Goal: Task Accomplishment & Management: Use online tool/utility

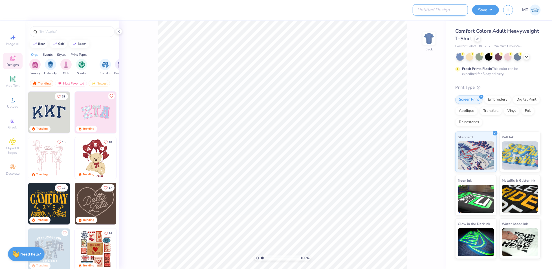
click at [436, 12] on input "Design Title" at bounding box center [440, 9] width 55 height 11
paste input "FPS239567"
type input "FPS239567"
click at [476, 40] on div at bounding box center [477, 38] width 6 height 6
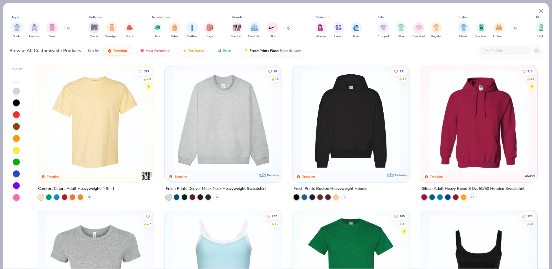
click at [494, 49] on input "text" at bounding box center [504, 50] width 43 height 6
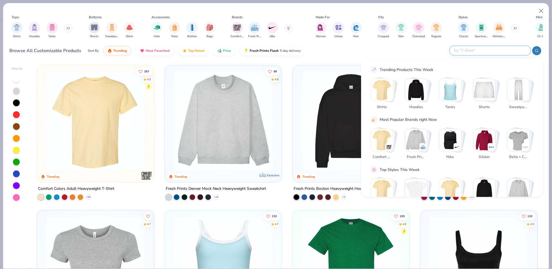
paste input "5170"
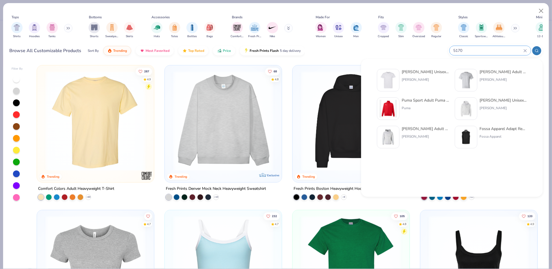
type input "5170"
click at [391, 78] on img at bounding box center [387, 80] width 17 height 17
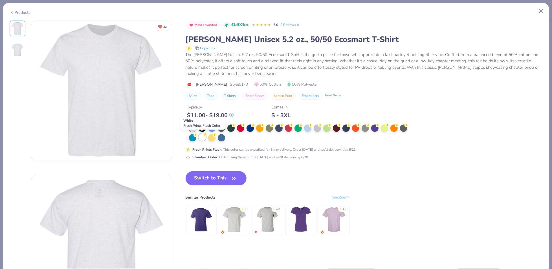
click at [205, 138] on div at bounding box center [202, 137] width 7 height 7
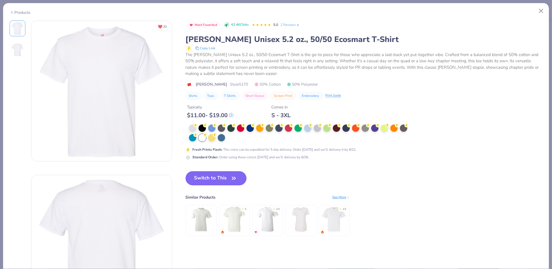
click at [226, 174] on button "Switch to This" at bounding box center [216, 178] width 61 height 14
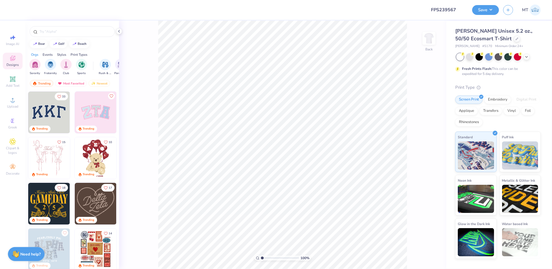
click at [122, 28] on div "100 % Back" at bounding box center [282, 145] width 327 height 249
click at [120, 31] on icon at bounding box center [119, 31] width 5 height 5
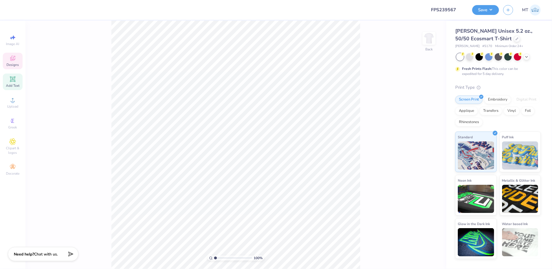
click at [10, 75] on div "Add Text" at bounding box center [13, 82] width 20 height 17
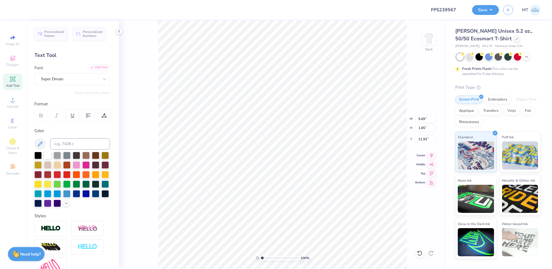
click at [100, 62] on div "Personalized Names Personalized Numbers Text Tool Add Font Font Super Dream Swi…" at bounding box center [72, 145] width 94 height 249
click at [99, 68] on div "Add Font" at bounding box center [99, 67] width 22 height 6
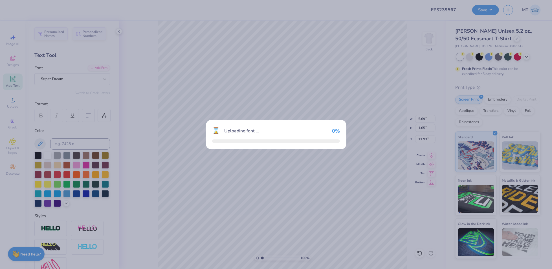
type input "5.17"
type input "2.07"
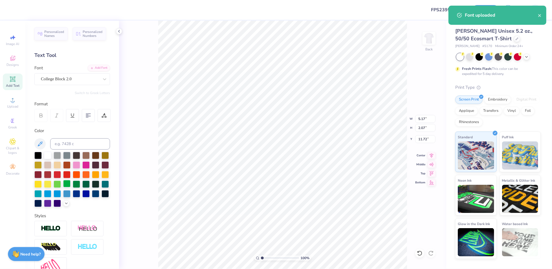
drag, startPoint x: 57, startPoint y: 193, endPoint x: 95, endPoint y: 181, distance: 40.3
click at [92, 188] on div at bounding box center [95, 184] width 7 height 7
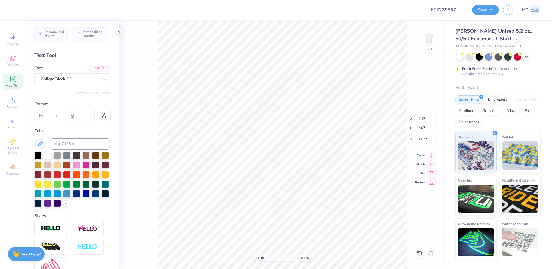
type input "4.89"
click at [422, 116] on input "5.17" at bounding box center [425, 119] width 20 height 8
type input "11.00"
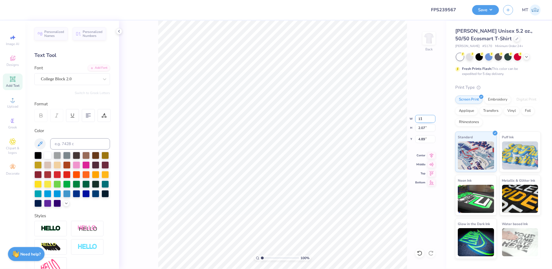
type input "4.39"
type input "3.72"
click at [420, 119] on input "11.00" at bounding box center [425, 119] width 20 height 8
type input "8.00"
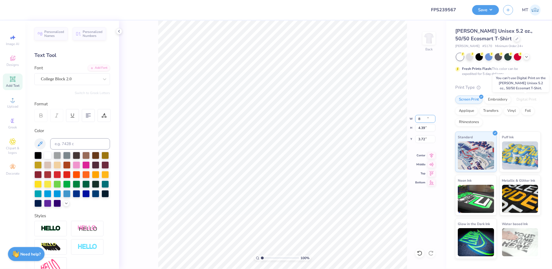
type input "3.20"
type input "4.32"
type input "1.05158161848555"
type input "3.89"
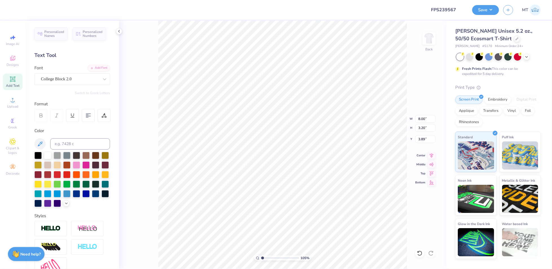
type input "1.05158161848555"
type textarea "BE"
type input "1.05158161848555"
type textarea "BET"
type input "1.05158161848555"
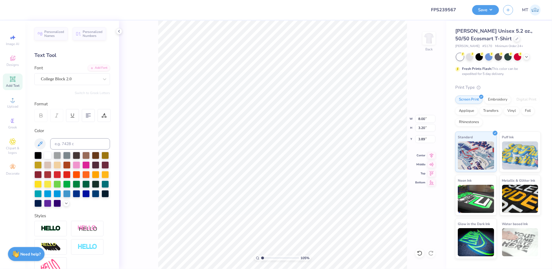
type textarea "BETA"
type input "1.95029477990551"
click at [99, 117] on div at bounding box center [104, 115] width 13 height 13
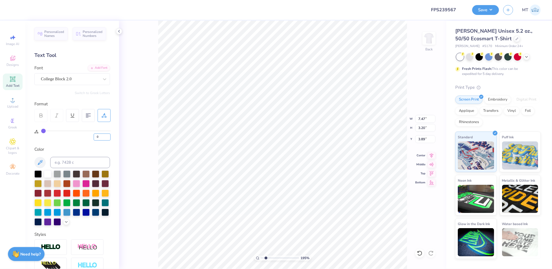
drag, startPoint x: 102, startPoint y: 138, endPoint x: 138, endPoint y: 138, distance: 36.9
click at [102, 138] on input "0" at bounding box center [102, 137] width 17 height 7
type input "5"
type input "1.95029477990551"
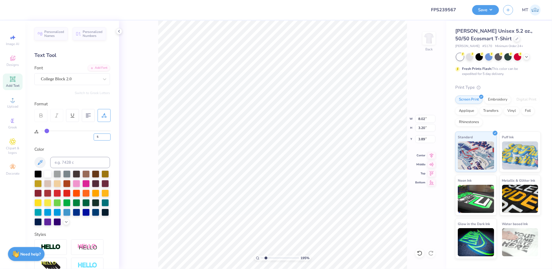
type input "8.02"
type input "1.46576232340685"
type input "3.00"
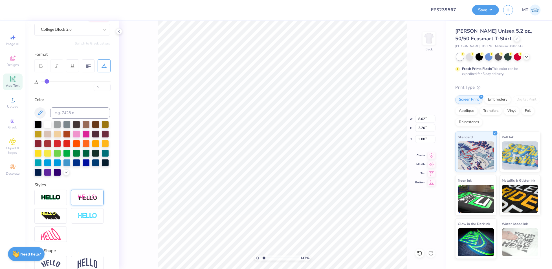
scroll to position [66, 0]
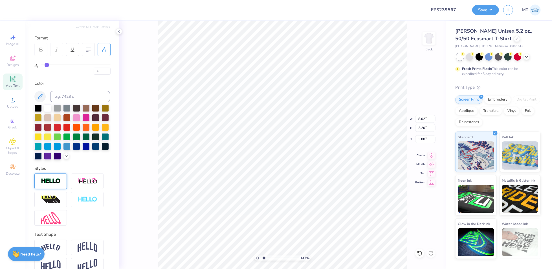
click at [51, 185] on img at bounding box center [51, 181] width 20 height 6
type input "1.46576232340685"
type input "8.07"
type input "3.24"
type input "2.98"
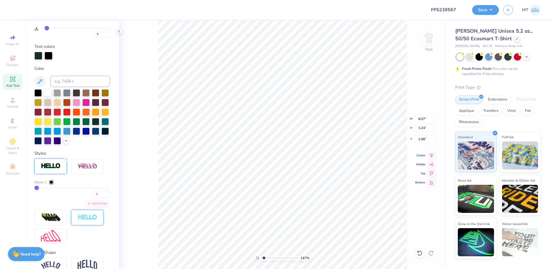
scroll to position [111, 0]
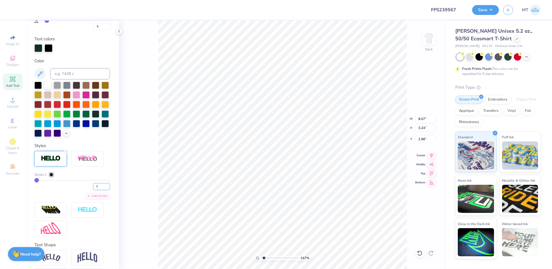
click at [102, 190] on input "2" at bounding box center [101, 186] width 17 height 7
type input "3"
click at [102, 190] on input "3" at bounding box center [101, 186] width 17 height 7
type input "1.46576232340685"
type input "3"
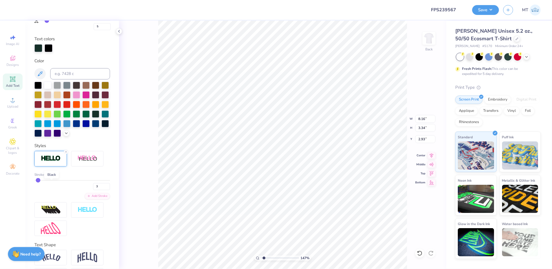
click at [53, 177] on div at bounding box center [51, 174] width 3 height 3
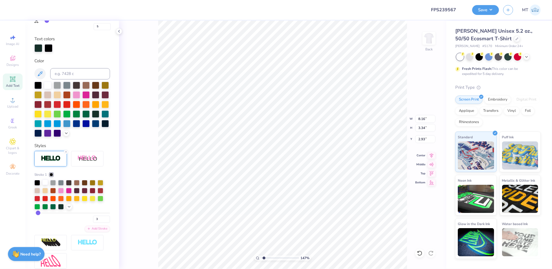
click at [43, 185] on div at bounding box center [45, 183] width 6 height 6
click at [98, 232] on div "Add Stroke" at bounding box center [97, 228] width 25 height 6
type input "1.46576232340685"
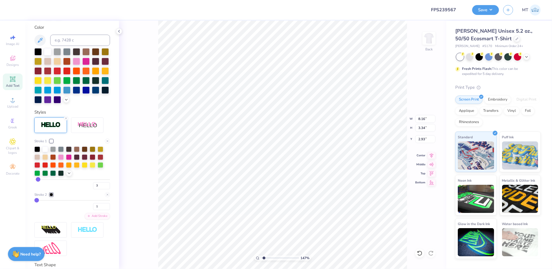
scroll to position [161, 0]
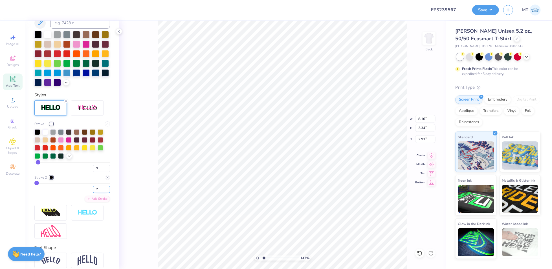
type input "2"
click at [104, 193] on input "2" at bounding box center [101, 189] width 17 height 7
type input "1.46576232340685"
type input "2"
type input "2.14211687708172"
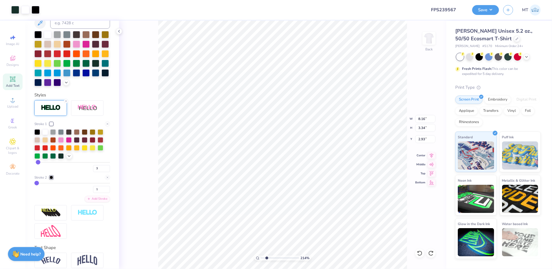
type input "2.72"
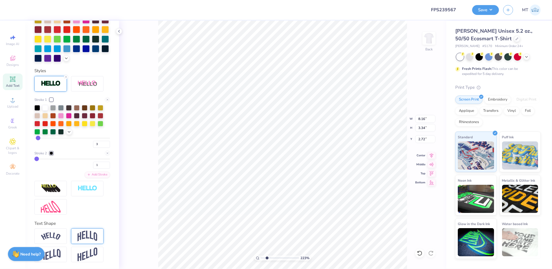
scroll to position [194, 0]
click at [89, 239] on img at bounding box center [88, 236] width 20 height 11
type input "2.23085586773784"
type input "5.00"
type input "1.89"
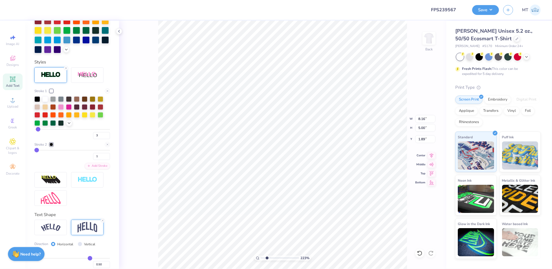
scroll to position [227, 0]
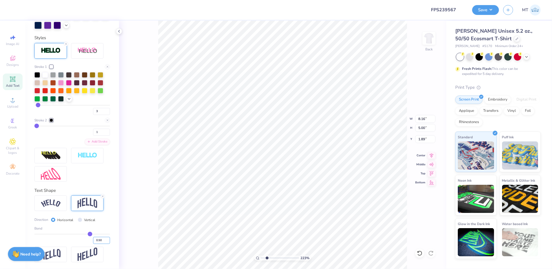
click at [97, 238] on input "0.50" at bounding box center [101, 240] width 17 height 7
type input "0.10"
type input "0.1"
type input "2.23085586773784"
type input "3.65"
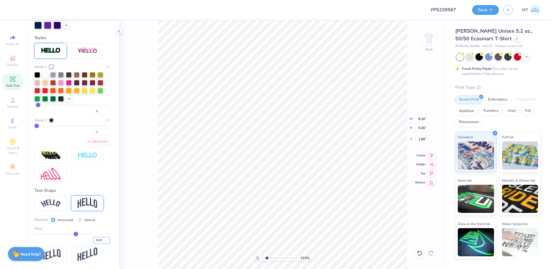
type input "2.56"
type input "0.15"
type input "2.23085586773784"
type input "3.81"
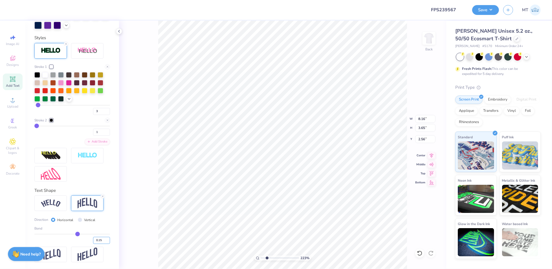
type input "2.49"
type input "1"
click at [99, 240] on input "0.15" at bounding box center [101, 240] width 17 height 7
type input "0.20"
type input "0.2"
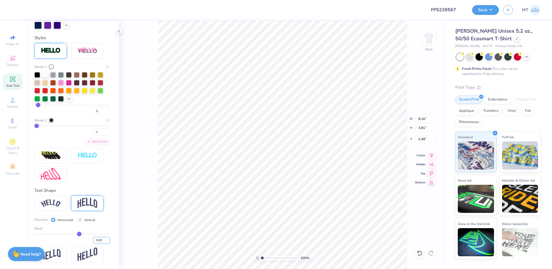
type input "3.97"
type input "2.41"
type input "1.29303178471263"
type input "5.19"
type input "1.29303178471263"
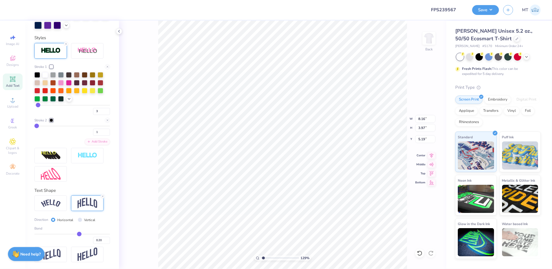
type input "10.35"
type input "5.04"
type input "4.13"
click at [424, 120] on input "10.35" at bounding box center [425, 119] width 20 height 8
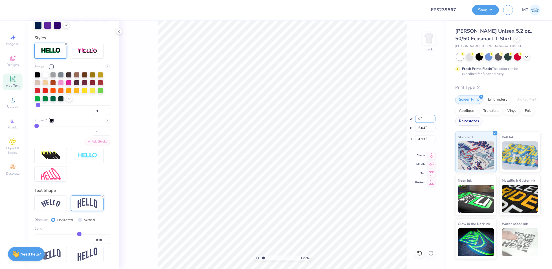
type input "9"
type input "1.29303178471263"
type input "9.00"
type input "4.38"
type input "4.46"
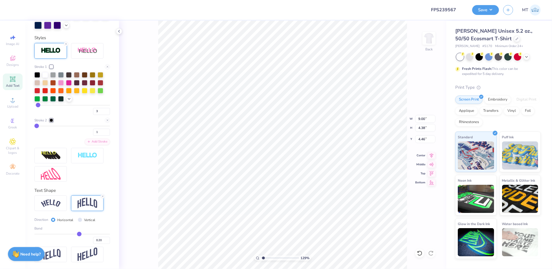
type input "1.29303178471263"
type input "3.00"
click at [430, 156] on icon at bounding box center [432, 154] width 8 height 7
type input "1.0505059162379"
click at [99, 242] on input "0.20" at bounding box center [101, 240] width 17 height 7
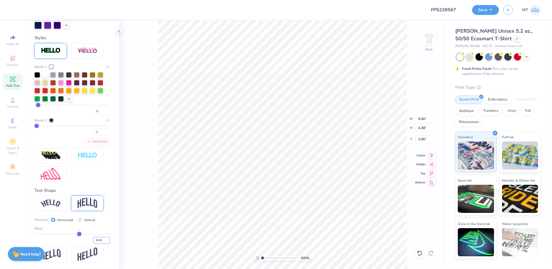
type input "0.15"
type input "1.0505059162379"
type input "4.20"
type input "3.09"
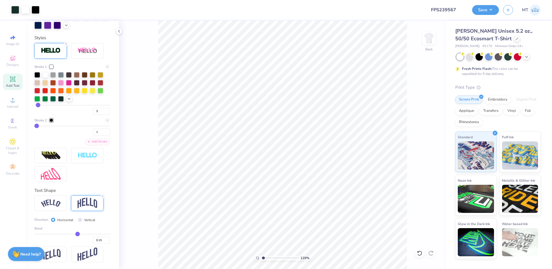
type input "1.28758243439648"
click at [420, 135] on input "3.09" at bounding box center [425, 139] width 20 height 8
type input "2"
type input "3"
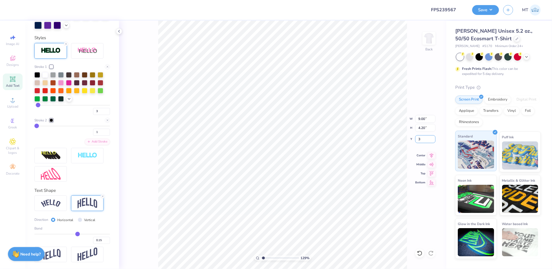
type input "1.28758243439648"
type input "3.00"
click at [26, 12] on div at bounding box center [25, 9] width 8 height 8
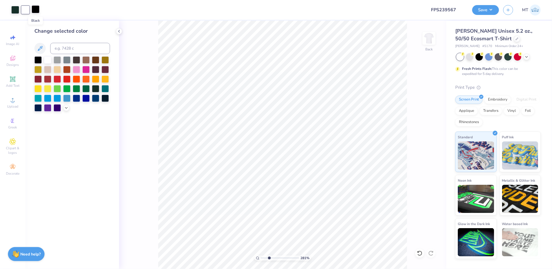
click at [34, 11] on div at bounding box center [36, 9] width 8 height 8
type input "2.81131770069581"
drag, startPoint x: 68, startPoint y: 46, endPoint x: 140, endPoint y: 45, distance: 72.2
click at [68, 46] on input at bounding box center [80, 48] width 60 height 11
type input "7546"
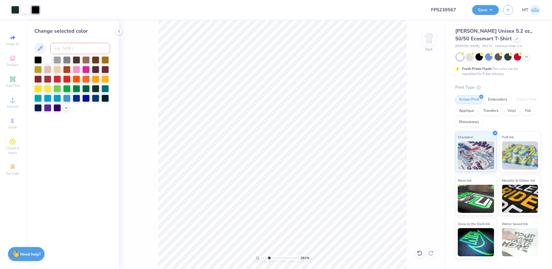
type input "2.81131770069581"
click at [79, 50] on input at bounding box center [80, 48] width 60 height 11
type input "7546"
click at [66, 106] on icon at bounding box center [66, 107] width 5 height 5
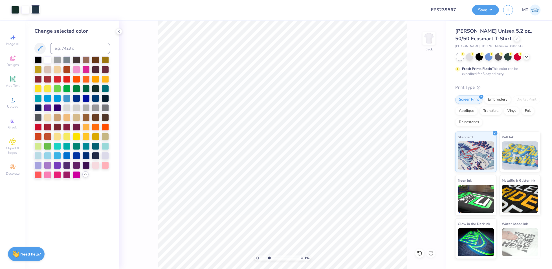
click at [36, 12] on div at bounding box center [36, 10] width 8 height 8
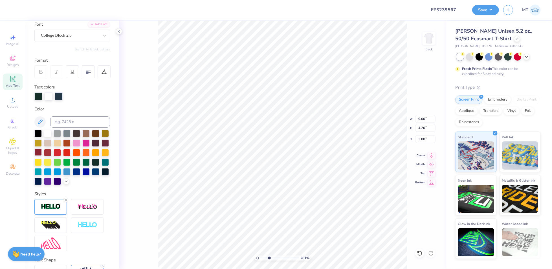
scroll to position [90, 0]
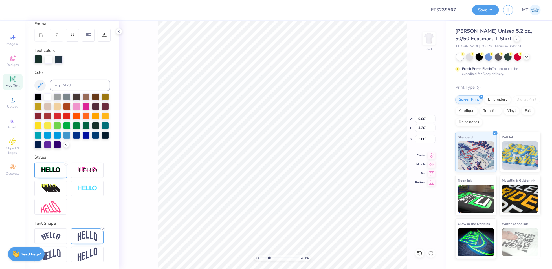
click at [36, 55] on div at bounding box center [38, 59] width 8 height 8
type input "2.81131770069581"
click at [72, 80] on input at bounding box center [80, 85] width 60 height 11
type input "7546"
click at [117, 31] on icon at bounding box center [119, 31] width 5 height 5
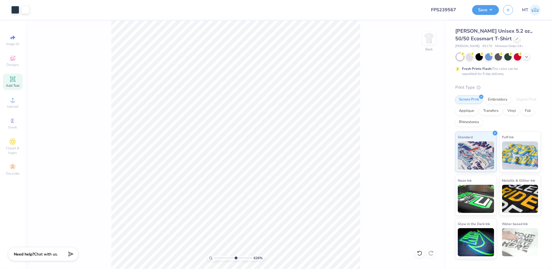
type input "6.26029816212797"
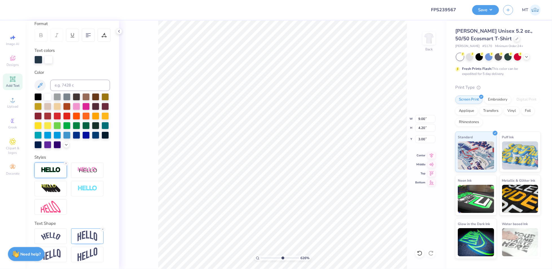
click at [48, 176] on div at bounding box center [50, 171] width 32 height 16
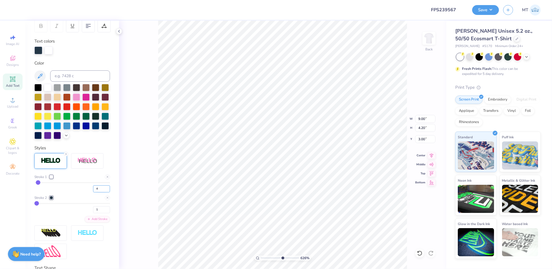
type input "4"
click at [102, 193] on input "4" at bounding box center [101, 189] width 17 height 7
type input "6.26029816212797"
type input "4"
type input "6.26029816212797"
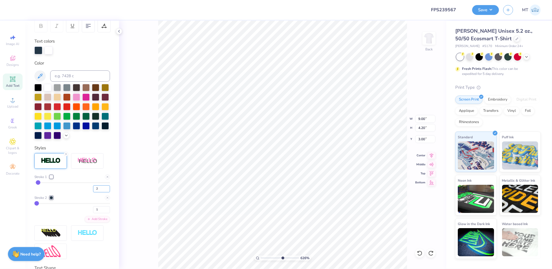
drag, startPoint x: 102, startPoint y: 199, endPoint x: 117, endPoint y: 200, distance: 15.2
type input "2"
click at [102, 193] on input "2" at bounding box center [101, 189] width 17 height 7
type input "6.26029816212797"
type input "2"
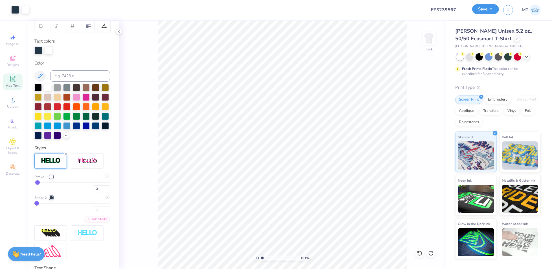
click at [496, 5] on button "Save" at bounding box center [485, 9] width 27 height 10
type input "1.00535059101859"
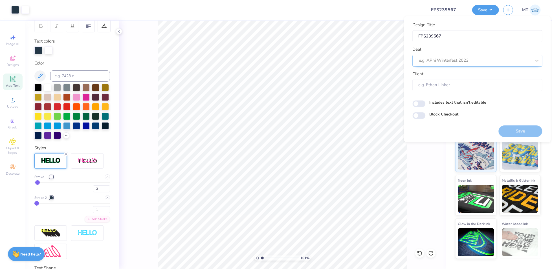
click at [455, 60] on div at bounding box center [475, 61] width 112 height 8
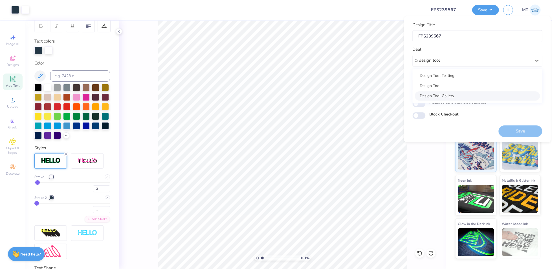
click at [451, 98] on div "Design Tool Gallery" at bounding box center [477, 95] width 125 height 9
type input "design tool"
type input "1.00535059101859"
type input "Design Tool Gallery User"
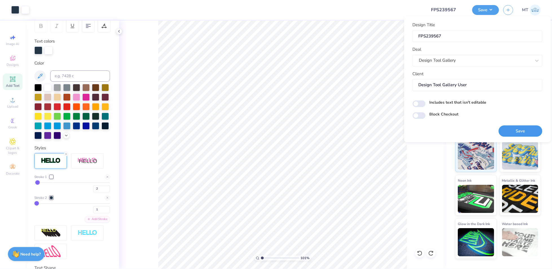
click at [516, 133] on button "Save" at bounding box center [521, 132] width 44 height 12
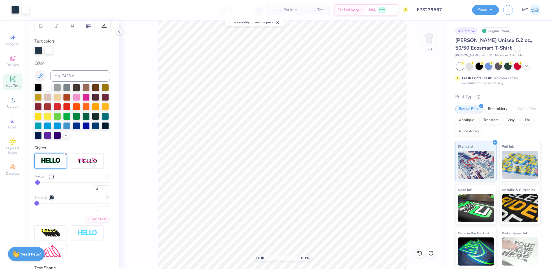
click at [442, 10] on input "FPS239567" at bounding box center [440, 9] width 55 height 11
click at [10, 78] on icon at bounding box center [12, 78] width 5 height 5
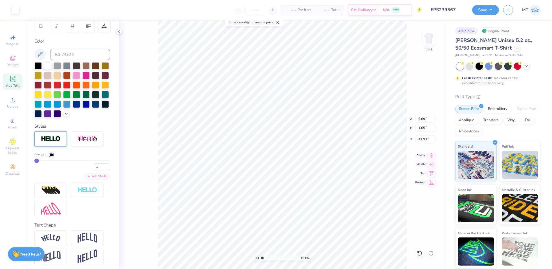
type input "1.00535059101859"
type input "5.72"
type input "1.68"
type input "11.91"
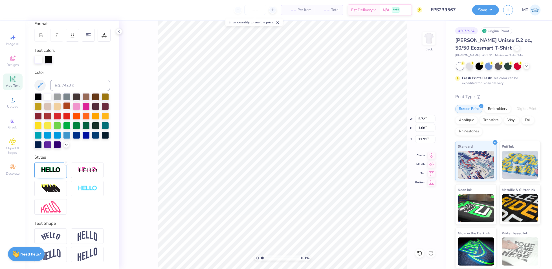
scroll to position [29, 0]
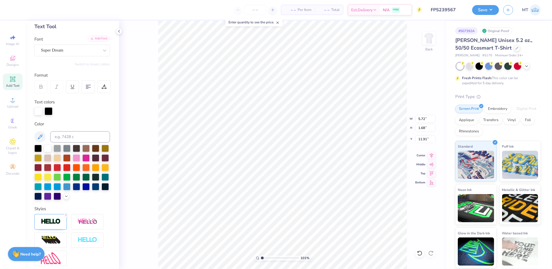
click at [92, 38] on div "Add Font" at bounding box center [99, 39] width 22 height 6
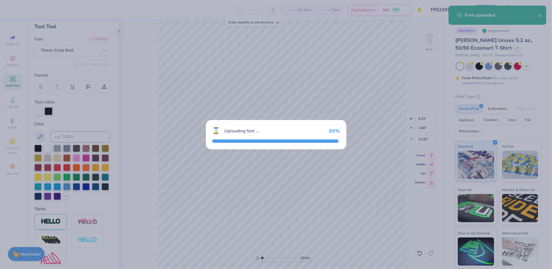
type input "1.00535059101859"
type input "8.16"
type input "2.78"
type input "11.36"
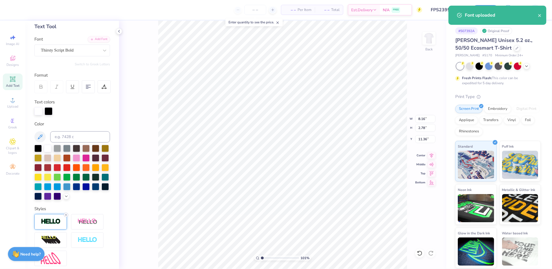
click at [66, 217] on icon at bounding box center [65, 214] width 3 height 3
type input "1.00535059101859"
type input "8.13"
type input "2.75"
type input "11.37"
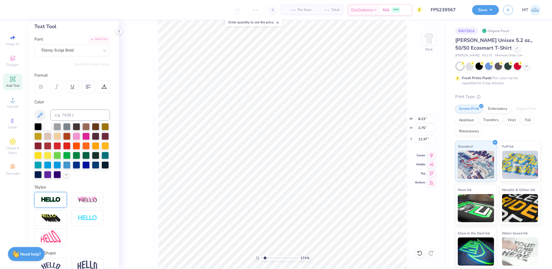
scroll to position [6, 1]
type input "1.70833092482952"
type textarea "M"
type input "1.70833092482952"
type textarea "Me"
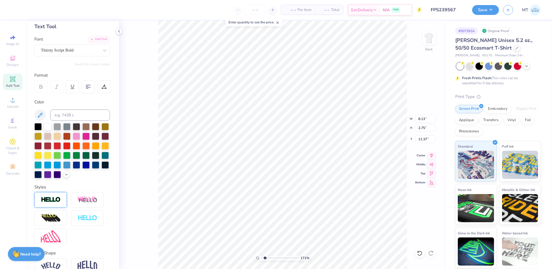
type input "1.70833092482952"
type textarea "Men"
type input "1.70833092482952"
type textarea "Men"
type input "1.70833092482952"
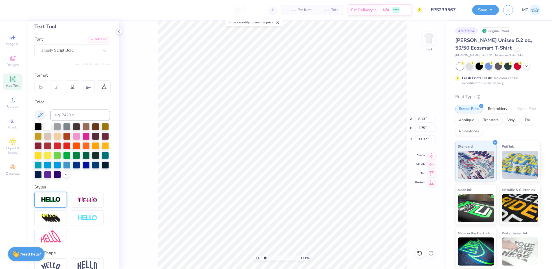
type textarea "Men o"
type input "1.70833092482952"
type textarea "Men of"
type input "1.70833092482952"
type textarea "Men of P"
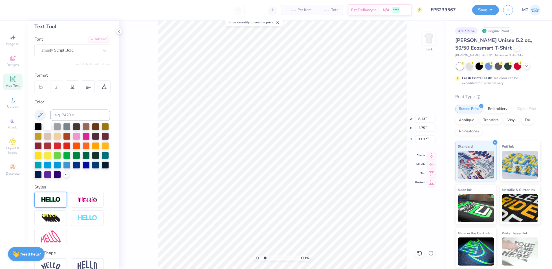
type input "1.70833092482952"
type textarea "Men of Pr"
type input "1.70833092482952"
type textarea "Men of Pri"
type input "1.70833092482952"
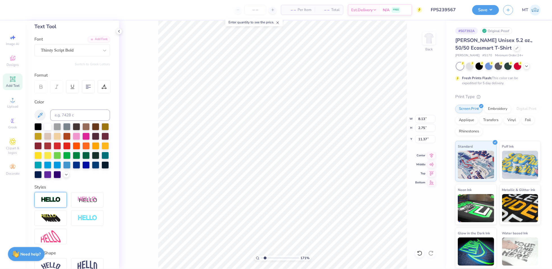
type textarea "Men of Prin"
type input "1.70833092482952"
type textarea "Men of Princ"
type input "1.70833092482952"
type textarea "Men of Princi"
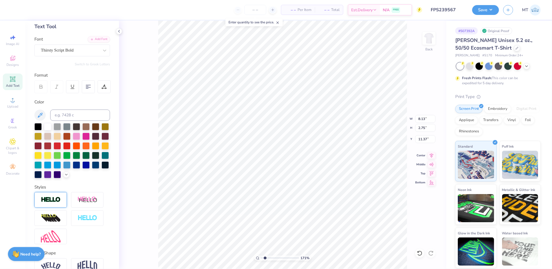
type input "1.70833092482952"
type textarea "Men of Princip"
type input "1.70833092482952"
type textarea "Men of Principl"
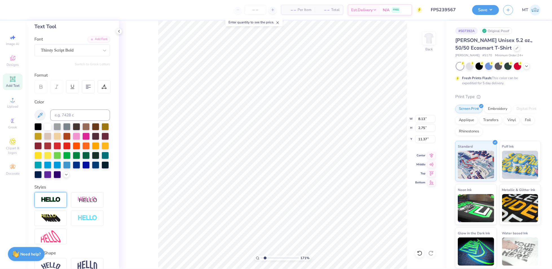
type input "1.70833092482952"
type textarea "Men of Principle"
type input "1.70833092482952"
click at [424, 117] on input "14.79" at bounding box center [425, 119] width 20 height 8
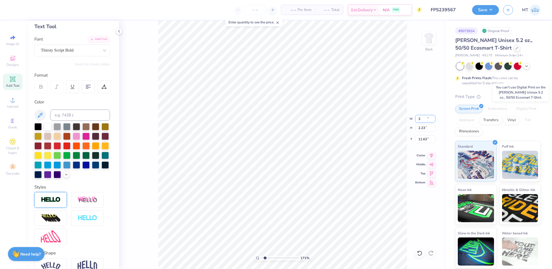
type input "3"
type input "1.70833092482952"
type input "3.00"
type input "0.45"
type input "12.52"
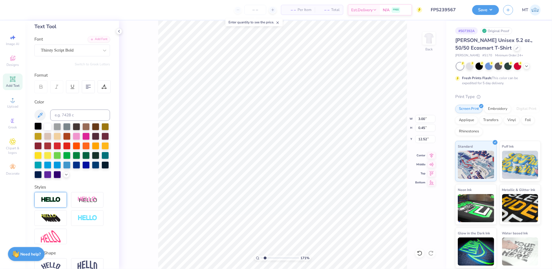
click at [37, 127] on div at bounding box center [37, 126] width 7 height 7
type input "1.70833092482952"
type input "7.20"
type input "5.29932111085007"
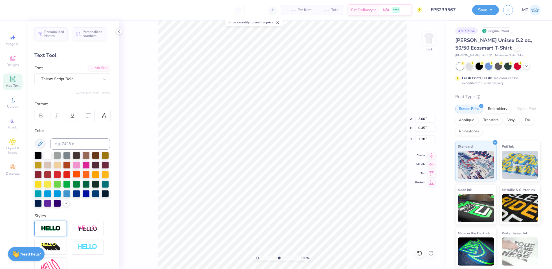
scroll to position [68, 0]
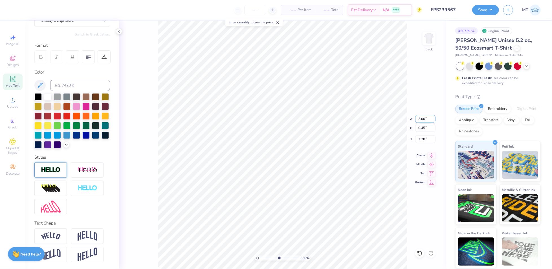
click at [423, 118] on input "3.00" at bounding box center [425, 119] width 20 height 8
type input "4"
type input "5.29932111085007"
type input "4.00"
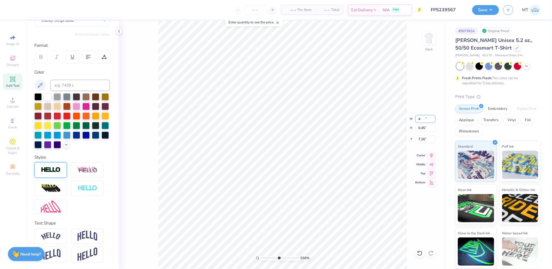
type input "0.60"
type input "7.13"
click at [36, 9] on div at bounding box center [36, 9] width 8 height 8
type input "1.54582536506586"
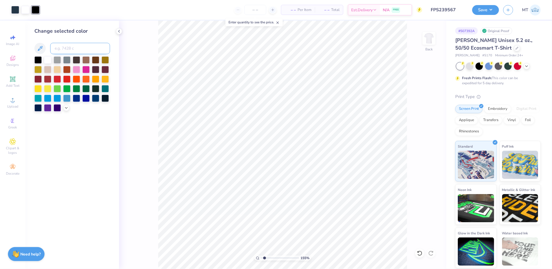
click at [74, 46] on input at bounding box center [80, 48] width 60 height 11
type input "7546"
type input "2.82587208937794"
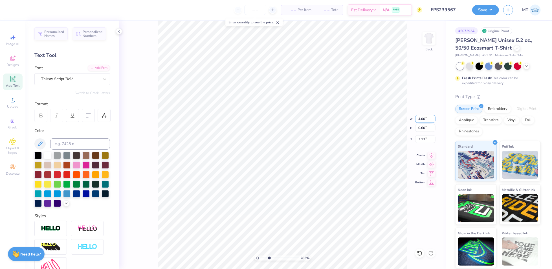
click at [424, 117] on input "4.00" at bounding box center [425, 119] width 20 height 8
type input "4.50"
type input "0.68"
type input "7.09"
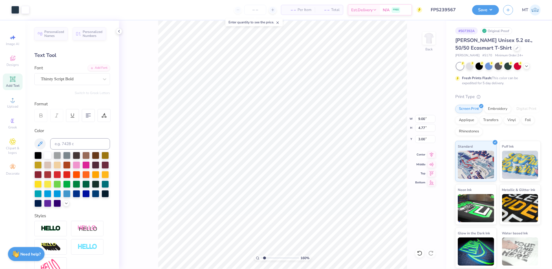
click at [432, 156] on icon at bounding box center [432, 154] width 4 height 5
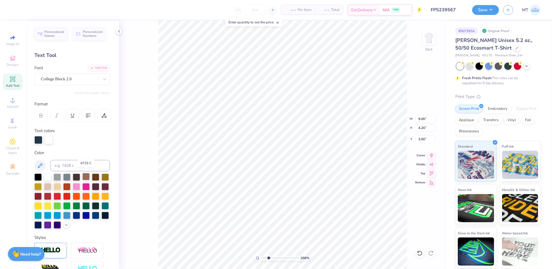
scroll to position [63, 0]
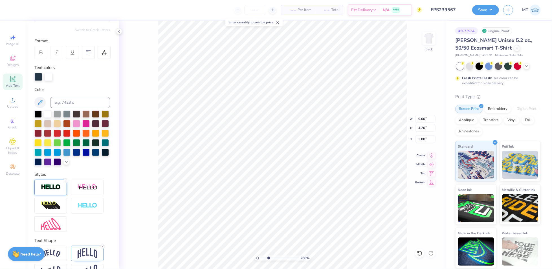
click at [51, 191] on img at bounding box center [51, 187] width 20 height 6
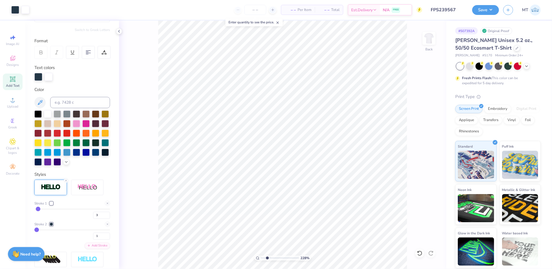
type input "2.27960772787041"
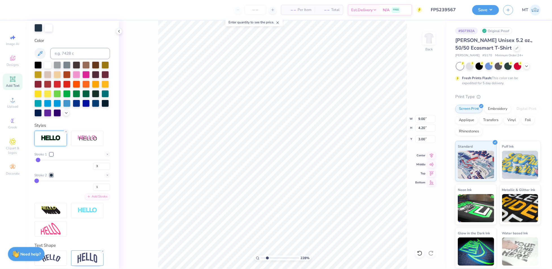
scroll to position [129, 0]
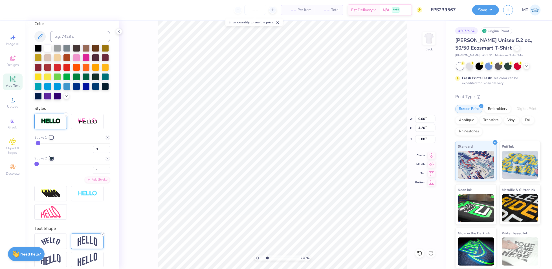
click at [87, 247] on img at bounding box center [88, 241] width 20 height 11
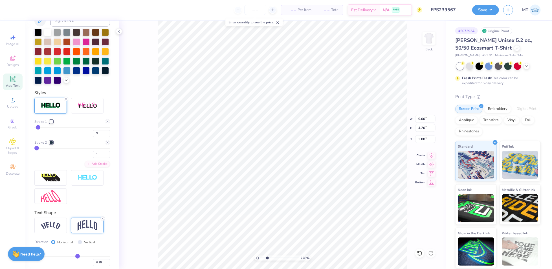
scroll to position [176, 0]
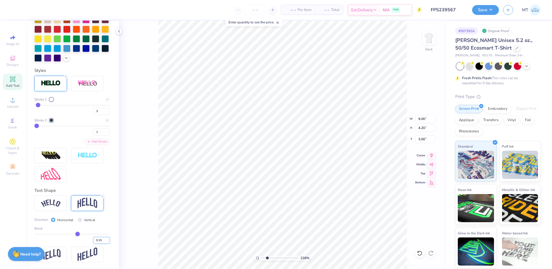
click at [97, 239] on input "0.15" at bounding box center [101, 240] width 17 height 7
type input "0.20"
type input "0.2"
type input "2.27960772787041"
type input "4.38"
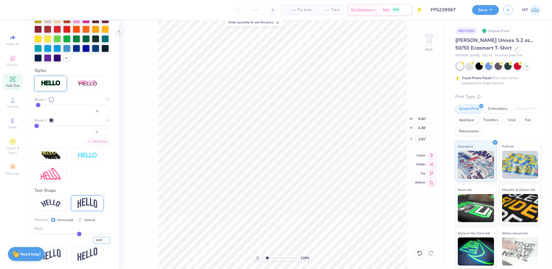
type input "2.91"
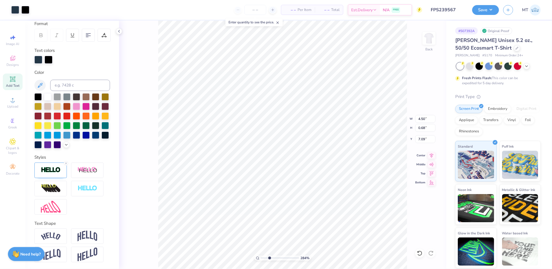
type input "2.83625414813228"
type input "4.51"
type input "0.69"
click at [423, 115] on input "4.51" at bounding box center [425, 119] width 20 height 8
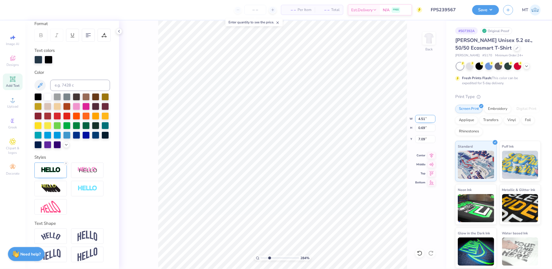
click at [423, 115] on input "4.51" at bounding box center [425, 119] width 20 height 8
type input "5"
type input "2.83625414813228"
type input "5.00"
type input "0.76"
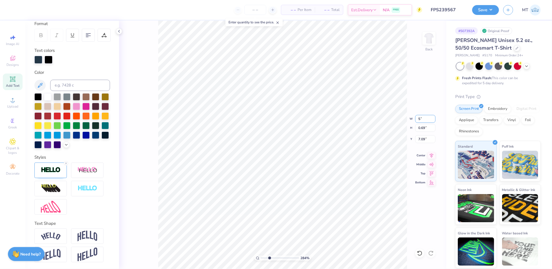
type input "7.05"
type input "3.08666979803983"
click at [420, 118] on input "4.51" at bounding box center [425, 119] width 20 height 8
type input "4.7"
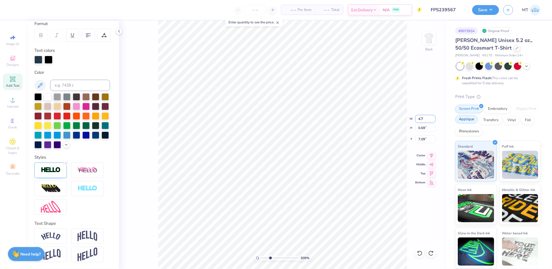
type input "3.08666979803983"
type input "4.70"
type input "0.72"
type input "7.07"
type input "1"
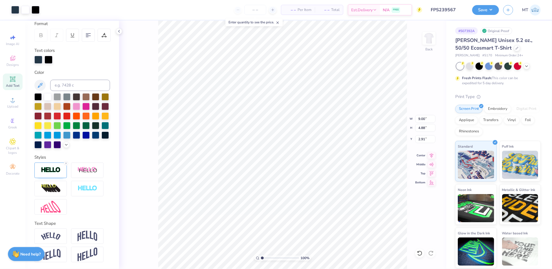
type input "3.00"
type input "10"
click at [67, 163] on icon at bounding box center [65, 163] width 3 height 3
type input "4.69"
type input "0.71"
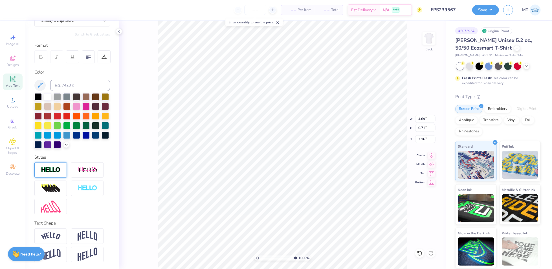
scroll to position [68, 0]
type input "1.04224781651129"
click at [424, 119] on input "9.00" at bounding box center [425, 119] width 20 height 8
type input "9.5"
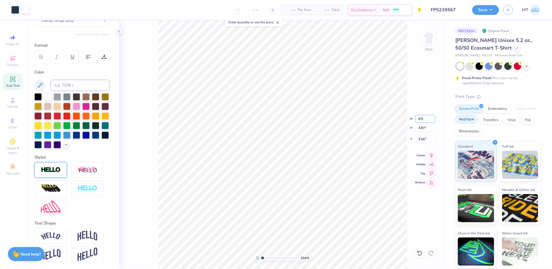
type input "1.04224781651129"
type input "9.50"
type input "5.14"
click at [422, 136] on input "2.86" at bounding box center [425, 139] width 20 height 8
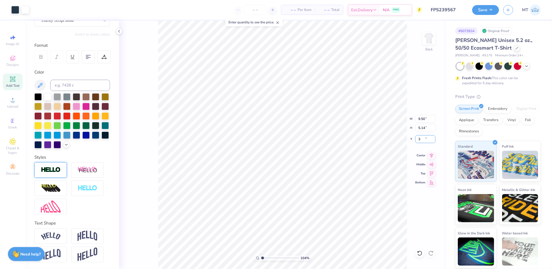
type input "3"
type input "1.04224781651129"
click at [423, 138] on input "3.00" at bounding box center [425, 139] width 20 height 8
type input "3.5"
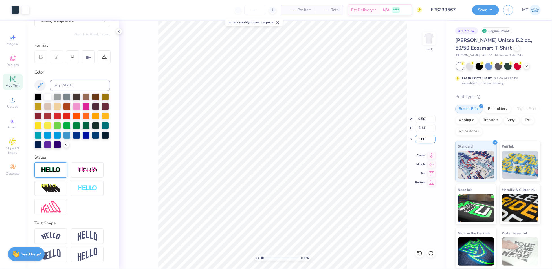
click at [421, 137] on input "3.00" at bounding box center [425, 139] width 20 height 8
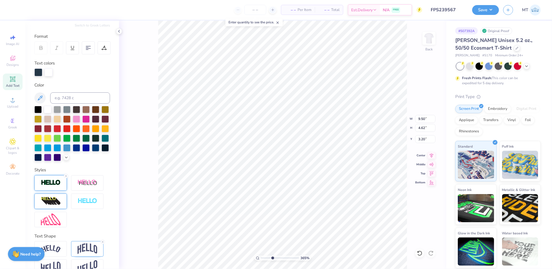
scroll to position [90, 0]
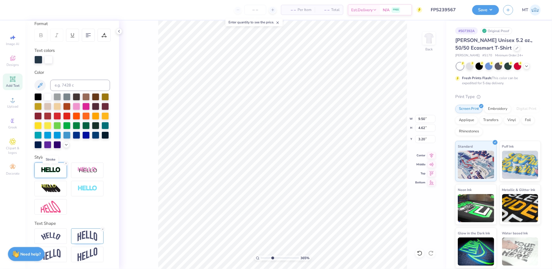
click at [54, 173] on img at bounding box center [51, 170] width 20 height 6
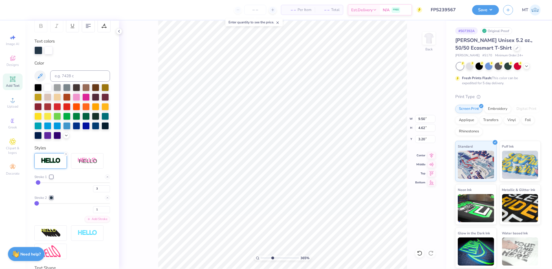
click at [50, 200] on div at bounding box center [51, 197] width 3 height 3
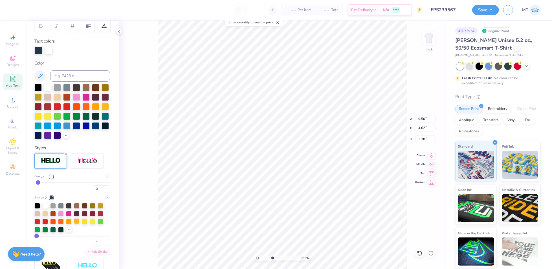
click at [74, 224] on div at bounding box center [77, 222] width 6 height 6
click at [493, 10] on button "Save" at bounding box center [485, 9] width 27 height 10
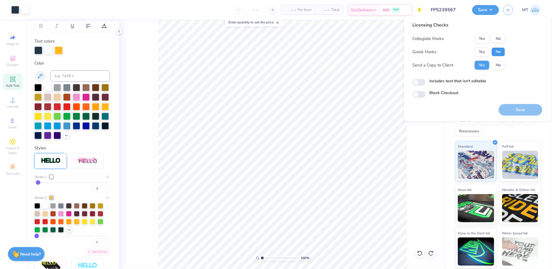
click at [502, 52] on button "No" at bounding box center [499, 51] width 14 height 9
click at [499, 38] on button "No" at bounding box center [499, 38] width 14 height 9
click at [500, 65] on button "No" at bounding box center [499, 65] width 14 height 9
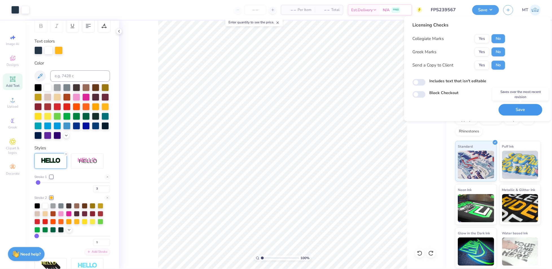
click at [523, 111] on button "Save" at bounding box center [521, 110] width 44 height 12
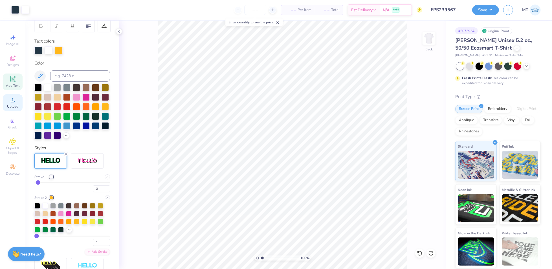
click at [12, 104] on span "Upload" at bounding box center [12, 106] width 11 height 5
click at [421, 120] on input "14.79" at bounding box center [425, 119] width 20 height 8
click at [421, 142] on input "10.18" at bounding box center [425, 139] width 20 height 8
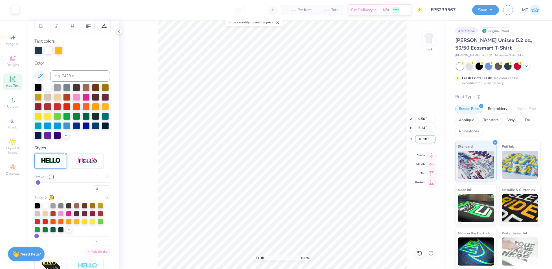
click at [427, 138] on input "10.18" at bounding box center [425, 139] width 20 height 8
click at [422, 138] on input "10.18" at bounding box center [425, 139] width 20 height 8
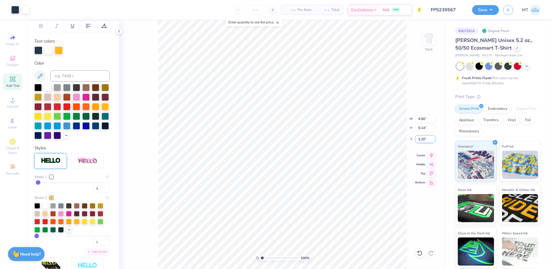
click at [423, 138] on input "3.20" at bounding box center [425, 139] width 20 height 8
click at [493, 10] on button "Save" at bounding box center [485, 9] width 27 height 10
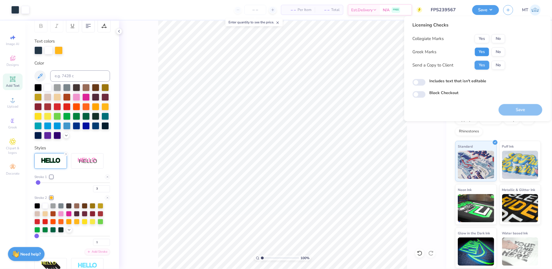
click at [484, 53] on button "Yes" at bounding box center [482, 51] width 15 height 9
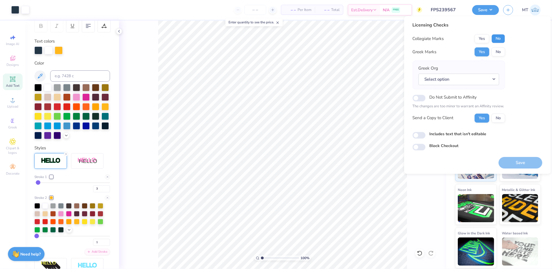
click at [500, 38] on button "No" at bounding box center [499, 38] width 14 height 9
click at [483, 72] on div "Greek Org Select option" at bounding box center [459, 75] width 81 height 20
click at [484, 78] on button "Select option" at bounding box center [459, 80] width 81 height 12
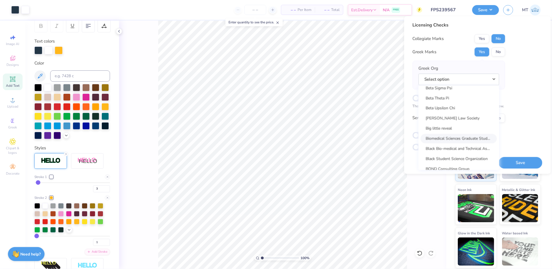
scroll to position [794, 0]
click at [457, 112] on link "Beta Theta Pi" at bounding box center [459, 110] width 76 height 9
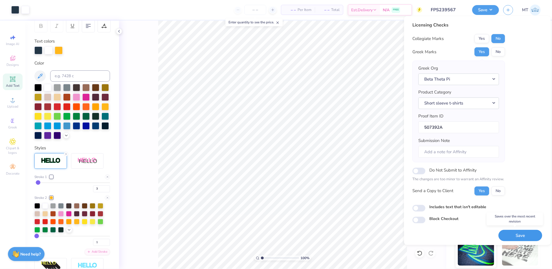
click at [517, 234] on button "Save" at bounding box center [521, 236] width 44 height 12
